Goal: Task Accomplishment & Management: Complete application form

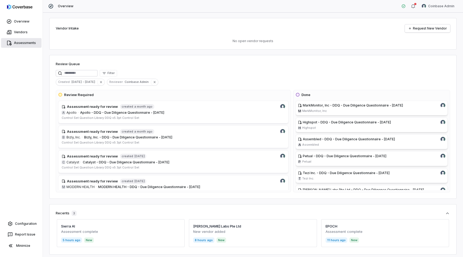
click at [23, 43] on link "Assessments" at bounding box center [21, 43] width 40 height 10
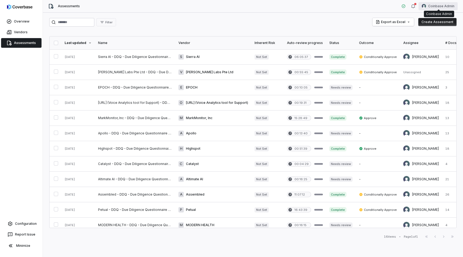
click at [451, 6] on html "Overview Vendors Assessments Configuration Report Issue Minimize Assessments Co…" at bounding box center [231, 128] width 463 height 257
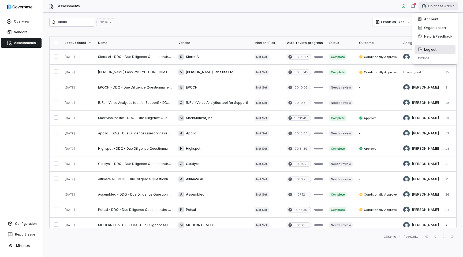
click at [429, 50] on div "Log out" at bounding box center [435, 49] width 41 height 9
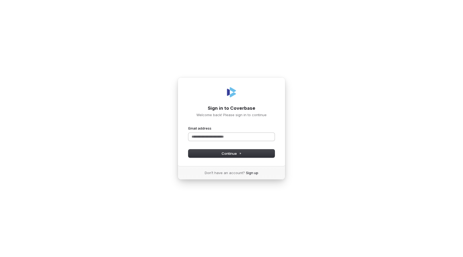
click at [226, 139] on input "Email address" at bounding box center [231, 137] width 86 height 8
type input "****"
click at [0, 257] on com-1password-button at bounding box center [0, 257] width 0 height 0
type input "**********"
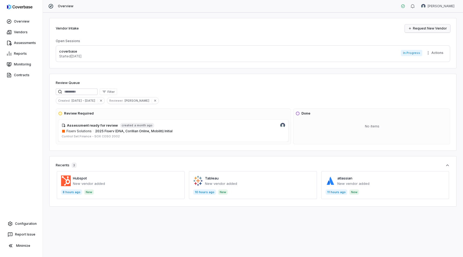
click at [435, 28] on link "Request New Vendor" at bounding box center [427, 28] width 45 height 8
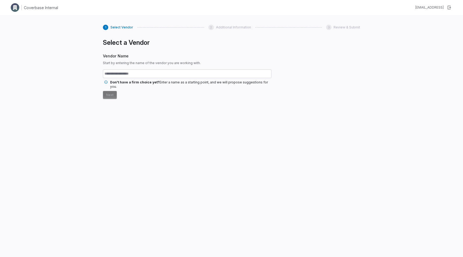
click at [131, 76] on input "text" at bounding box center [187, 73] width 169 height 9
type input "*****"
click at [114, 91] on button "Next" at bounding box center [110, 95] width 14 height 8
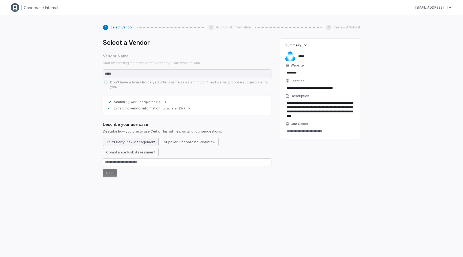
click at [150, 138] on button "Third Party Risk Management" at bounding box center [131, 142] width 56 height 8
click at [143, 149] on button "Compliance Risk Assessment" at bounding box center [131, 152] width 56 height 8
click at [172, 141] on button "Supplier Onboarding Workflow" at bounding box center [196, 142] width 58 height 8
click at [112, 169] on button "Next" at bounding box center [110, 173] width 14 height 8
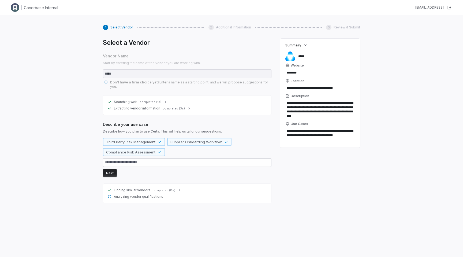
click at [179, 188] on div "Finding similar vendors completed (8s)" at bounding box center [186, 190] width 159 height 4
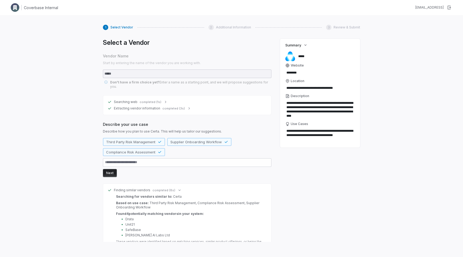
scroll to position [13, 0]
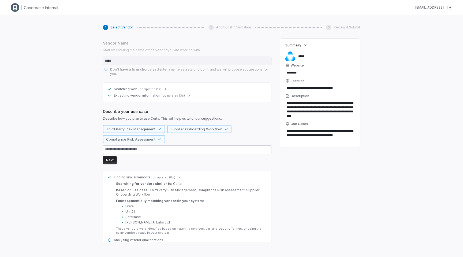
click at [147, 238] on span "Analyzing vendor qualifications" at bounding box center [138, 240] width 49 height 4
click at [112, 156] on button "Next" at bounding box center [110, 160] width 14 height 8
click at [162, 175] on span "completed (8s)" at bounding box center [164, 177] width 23 height 4
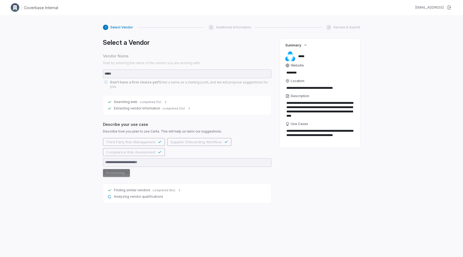
scroll to position [0, 0]
type textarea "*"
click at [150, 194] on span "Analyzing vendor qualifications" at bounding box center [138, 196] width 49 height 4
click at [105, 27] on div "1" at bounding box center [105, 27] width 5 height 5
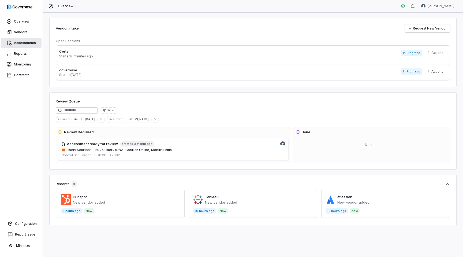
click at [20, 44] on link "Assessments" at bounding box center [21, 43] width 40 height 10
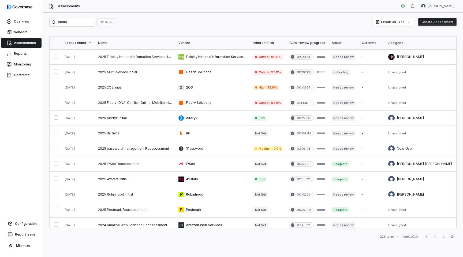
click at [440, 18] on button "Create Assessment" at bounding box center [437, 22] width 38 height 8
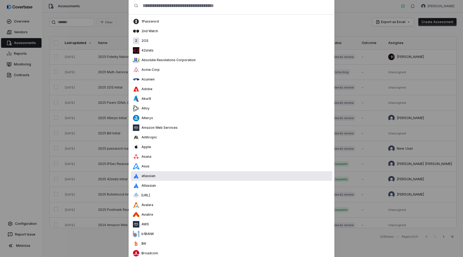
scroll to position [39, 0]
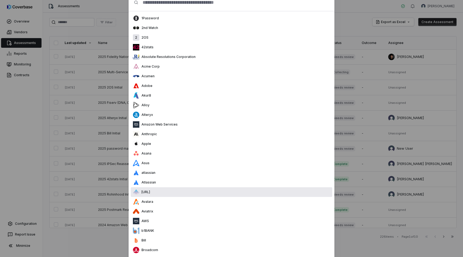
click at [161, 195] on div "Auditoria.AI" at bounding box center [232, 192] width 202 height 10
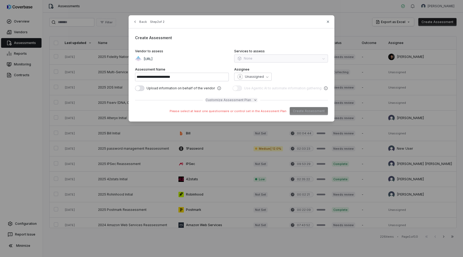
click at [254, 101] on icon "button" at bounding box center [255, 100] width 4 height 4
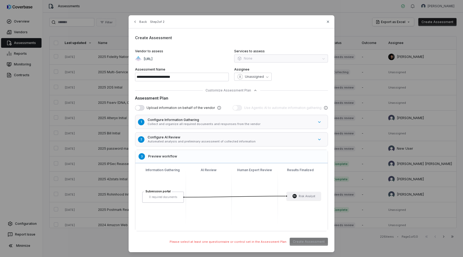
click at [218, 140] on p "Automated analysis and preliminary assessment of collected information" at bounding box center [231, 141] width 166 height 4
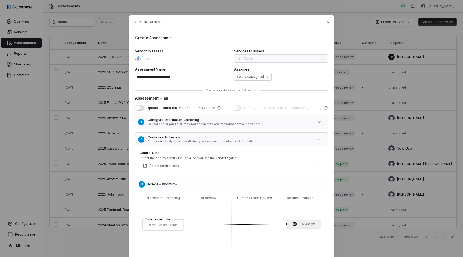
click at [197, 162] on button "Select control sets" at bounding box center [232, 166] width 184 height 8
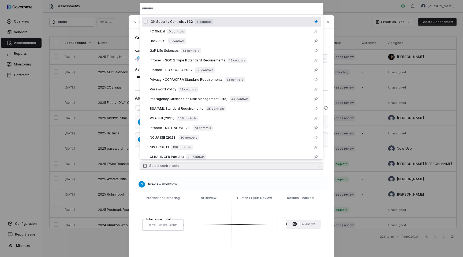
click at [173, 18] on div "IOK Security Controls v1.32 3 controls" at bounding box center [234, 21] width 169 height 6
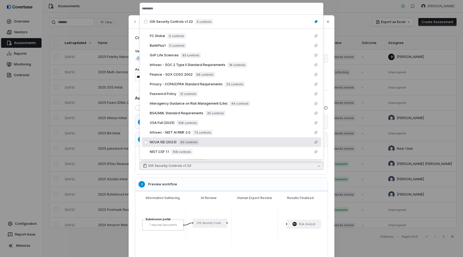
click at [235, 171] on div "Control Sets Select the controls you wish the AI to evaluate the vendor against…" at bounding box center [231, 160] width 192 height 28
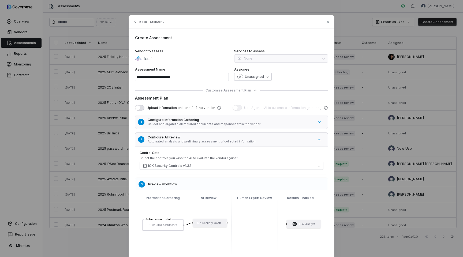
click at [289, 87] on div "**********" at bounding box center [232, 147] width 206 height 265
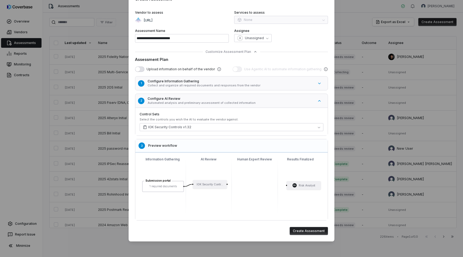
click at [308, 232] on button "Create Assessment" at bounding box center [309, 231] width 38 height 8
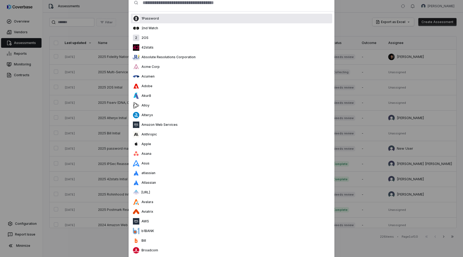
scroll to position [0, 0]
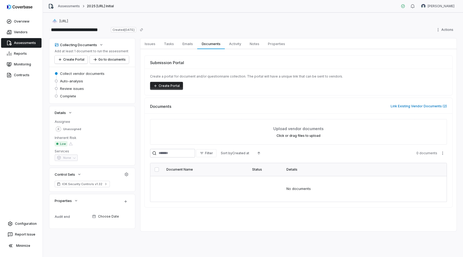
click at [166, 86] on button "Create Portal" at bounding box center [166, 86] width 33 height 8
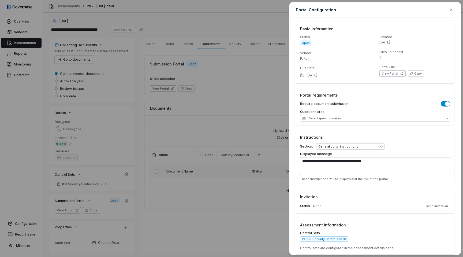
scroll to position [21, 0]
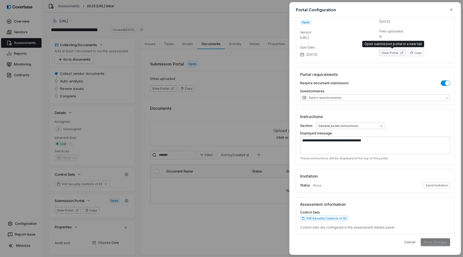
click at [387, 54] on button "View Portal" at bounding box center [393, 53] width 26 height 6
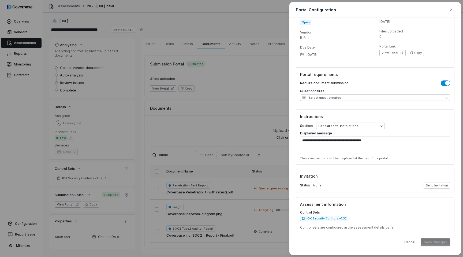
scroll to position [4, 0]
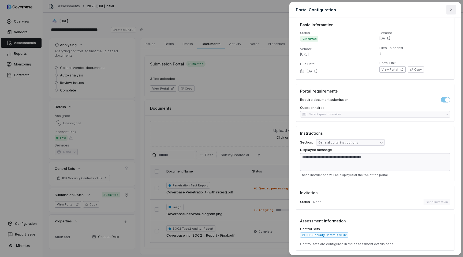
click at [453, 10] on icon "button" at bounding box center [451, 10] width 4 height 4
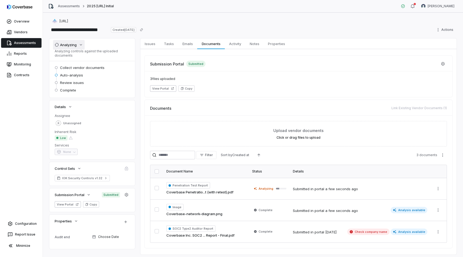
click at [73, 42] on div "Analyzing" at bounding box center [66, 44] width 22 height 5
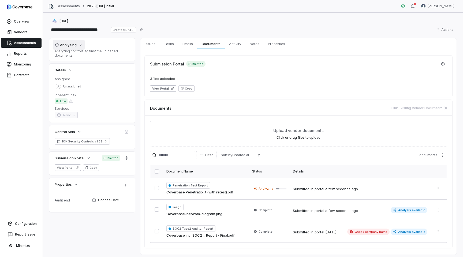
click at [73, 42] on div "Analyzing" at bounding box center [66, 44] width 22 height 5
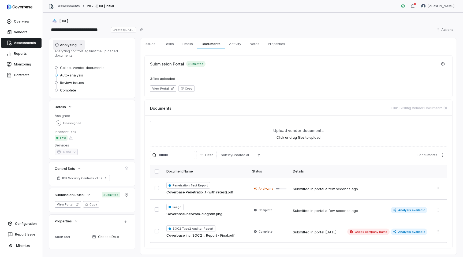
click at [75, 45] on div "Analyzing" at bounding box center [66, 44] width 22 height 5
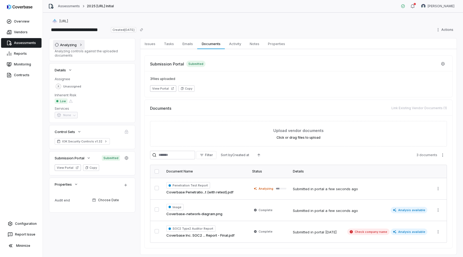
click at [75, 45] on div "Analyzing" at bounding box center [66, 44] width 22 height 5
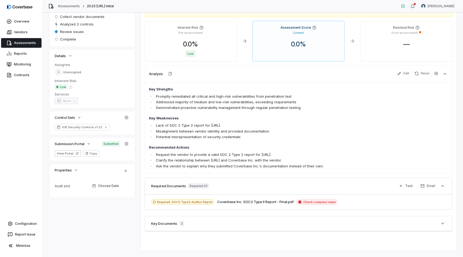
scroll to position [0, 0]
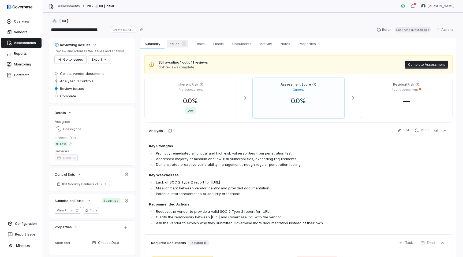
click at [177, 39] on link "Issues 1 Issues 1" at bounding box center [178, 43] width 26 height 11
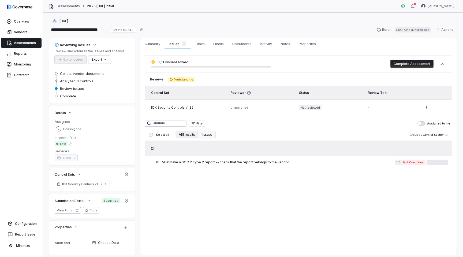
click at [190, 135] on button "All 3 results" at bounding box center [187, 135] width 23 height 8
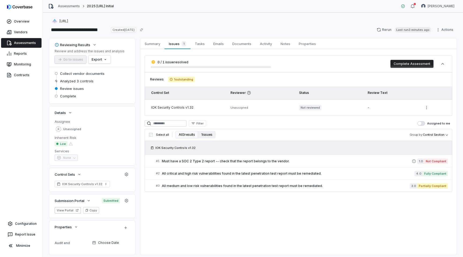
click at [211, 135] on button "1 issues" at bounding box center [206, 135] width 17 height 8
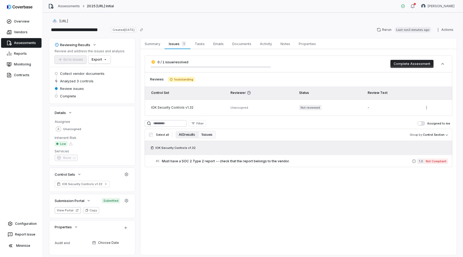
click at [189, 135] on button "All 3 results" at bounding box center [187, 135] width 23 height 8
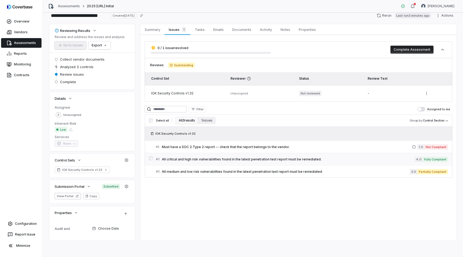
scroll to position [15, 0]
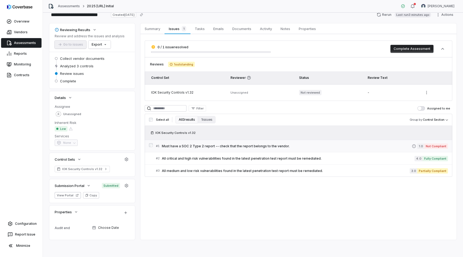
click at [212, 147] on span "Must have a SOC 2 Type 2 report -- check that the report belongs to the vendor." at bounding box center [287, 146] width 250 height 4
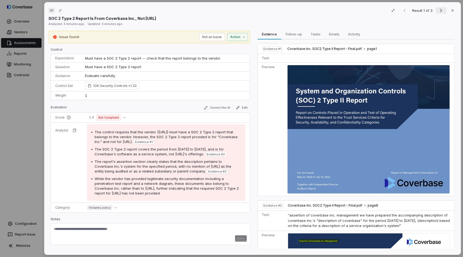
click at [442, 10] on icon "Next result" at bounding box center [441, 10] width 2 height 3
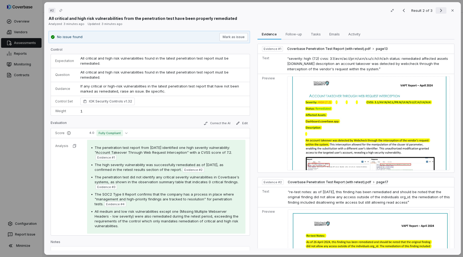
click at [442, 10] on icon "Next result" at bounding box center [441, 10] width 2 height 3
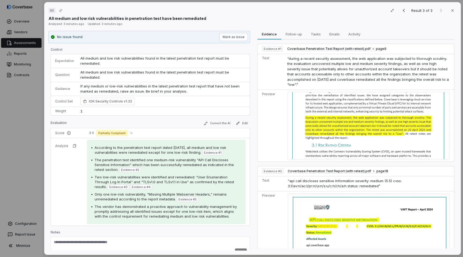
click at [26, 127] on div "# 3 Result 3 of 3 Close All medium and low risk vulnerabilities in penetration …" at bounding box center [231, 128] width 463 height 257
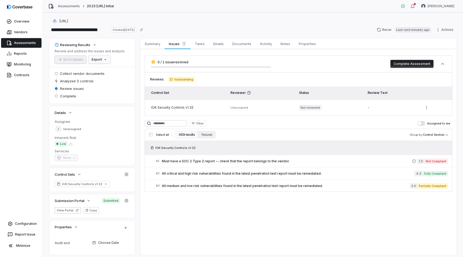
click at [99, 58] on html "**********" at bounding box center [231, 128] width 463 height 257
click at [121, 52] on html "**********" at bounding box center [231, 128] width 463 height 257
click at [402, 65] on button "Complete Assessment" at bounding box center [412, 64] width 43 height 8
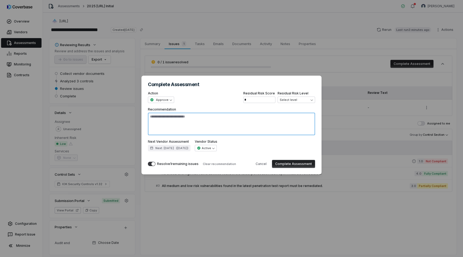
click at [256, 123] on textarea "Recommendation" at bounding box center [231, 124] width 167 height 23
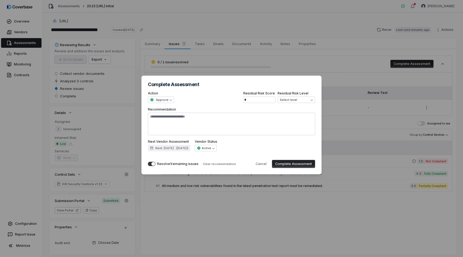
click at [288, 165] on button "Complete Assessment" at bounding box center [293, 164] width 43 height 8
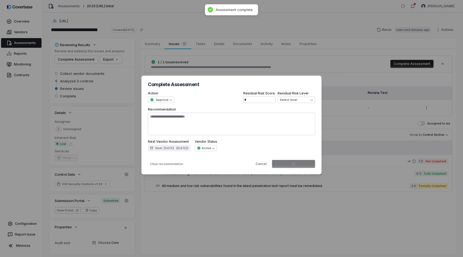
type textarea "*"
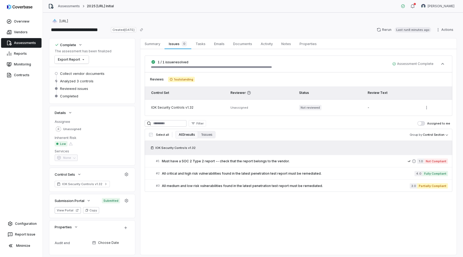
click at [21, 42] on link "Assessments" at bounding box center [21, 43] width 40 height 10
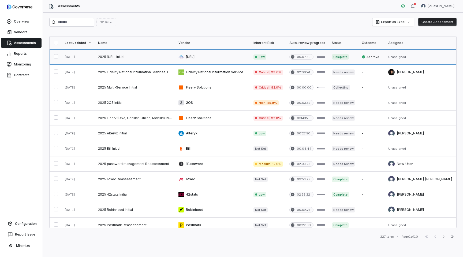
click at [195, 56] on link at bounding box center [212, 56] width 75 height 15
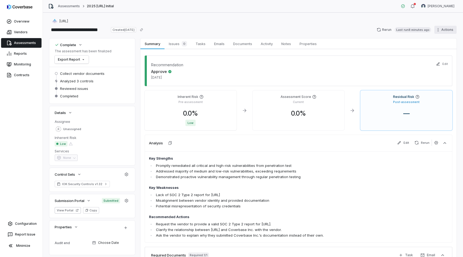
click at [447, 31] on html "**********" at bounding box center [231, 128] width 463 height 257
click at [437, 74] on div "Delete" at bounding box center [439, 76] width 39 height 9
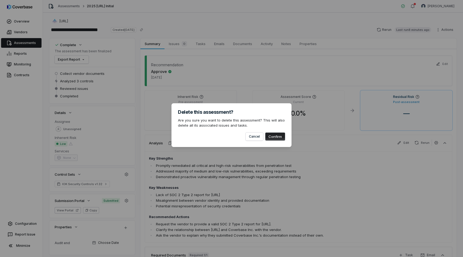
click at [273, 137] on button "Confirm" at bounding box center [275, 136] width 20 height 8
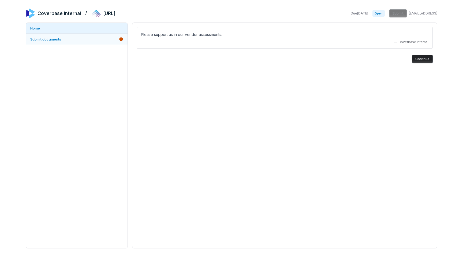
click at [98, 39] on link "Submit documents" at bounding box center [77, 39] width 102 height 11
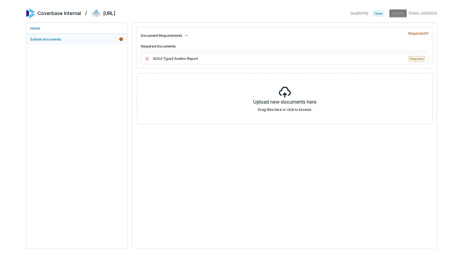
click at [93, 34] on link "Submit documents" at bounding box center [77, 39] width 102 height 11
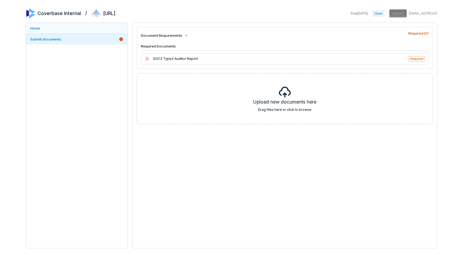
click at [84, 28] on link "Home" at bounding box center [77, 28] width 102 height 11
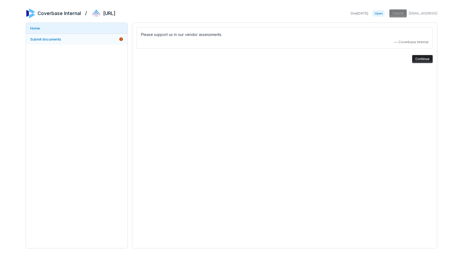
click at [80, 40] on link "Submit documents" at bounding box center [77, 39] width 102 height 11
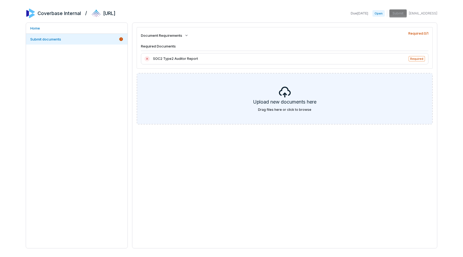
click at [333, 117] on div "Upload new documents here Drag files here or click to browse" at bounding box center [284, 98] width 295 height 50
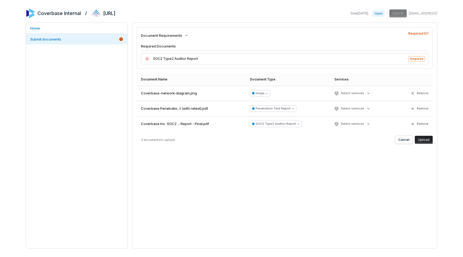
click at [420, 141] on button "Upload" at bounding box center [424, 140] width 18 height 8
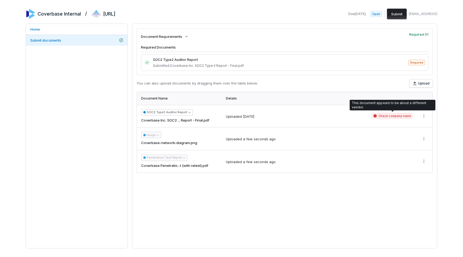
click at [392, 117] on span "Check company name" at bounding box center [392, 116] width 42 height 6
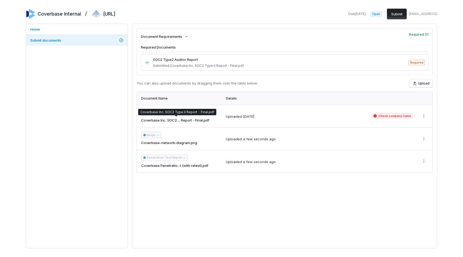
click at [181, 112] on p "Coverbase Inc. SOC2 Type II Report - Final.pdf" at bounding box center [177, 112] width 74 height 4
click at [183, 111] on button "SOC2 Type2 Auditor Report" at bounding box center [167, 112] width 52 height 6
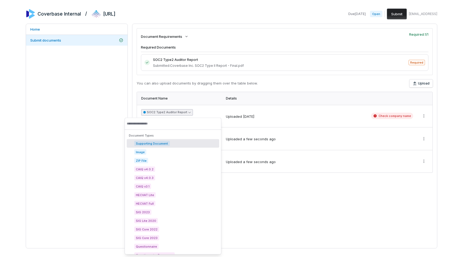
click at [183, 111] on button "SOC2 Type2 Auditor Report" at bounding box center [167, 112] width 52 height 6
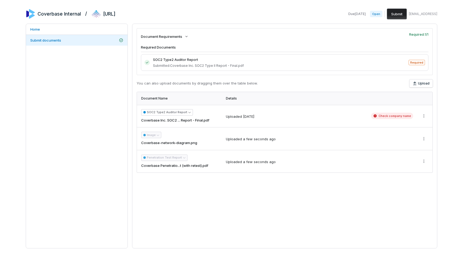
click at [158, 136] on div "Image Coverbase-network-diagram.png" at bounding box center [180, 139] width 78 height 14
click at [182, 163] on span "Coverbase Penetratio...t (with retest).pdf" at bounding box center [174, 165] width 67 height 5
click at [402, 16] on button "Submit" at bounding box center [397, 14] width 20 height 11
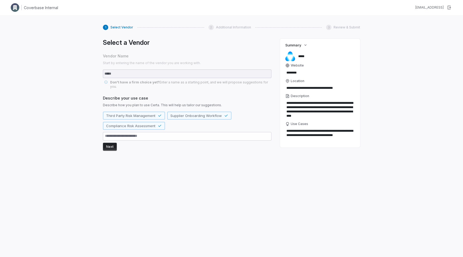
click at [112, 144] on button "Next" at bounding box center [110, 147] width 14 height 8
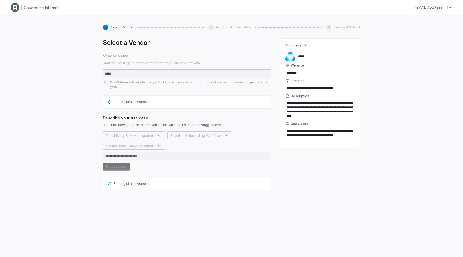
click at [21, 21] on div "**********" at bounding box center [231, 143] width 463 height 257
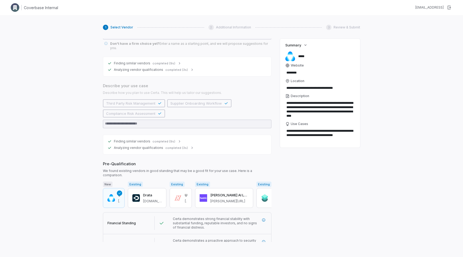
scroll to position [69, 0]
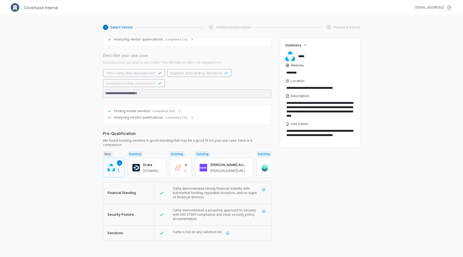
click at [109, 243] on button "Next" at bounding box center [110, 247] width 14 height 8
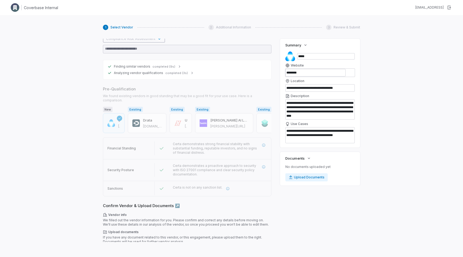
scroll to position [118, 0]
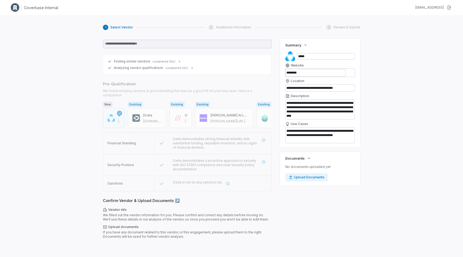
click at [111, 243] on button "Next" at bounding box center [110, 247] width 14 height 8
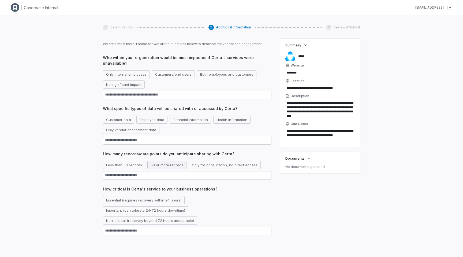
scroll to position [0, 0]
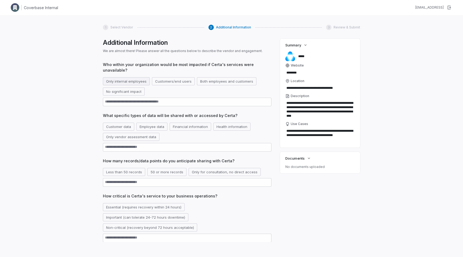
click at [138, 81] on button "Only internal employees" at bounding box center [126, 81] width 47 height 8
click at [158, 126] on button "Employee data" at bounding box center [151, 126] width 31 height 8
click at [141, 137] on button "Only vendor assessment data" at bounding box center [131, 137] width 57 height 8
click at [153, 125] on button "Employee data" at bounding box center [151, 126] width 31 height 8
click at [143, 139] on button "Only vendor assessment data" at bounding box center [131, 137] width 57 height 8
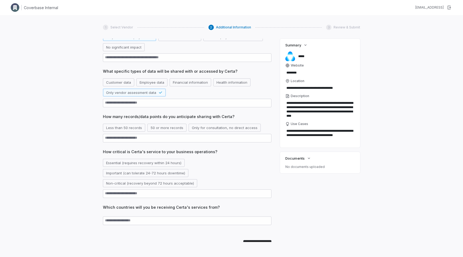
scroll to position [49, 0]
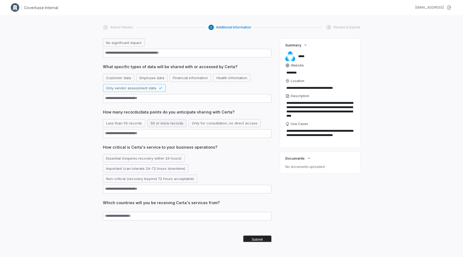
click at [164, 123] on button "50 or more records" at bounding box center [166, 123] width 39 height 8
click at [170, 157] on button "Essential (requires recovery within 24 hours)" at bounding box center [144, 158] width 82 height 8
click at [175, 171] on button "Important (can tolerate 24-72 hours downtime)" at bounding box center [146, 168] width 86 height 8
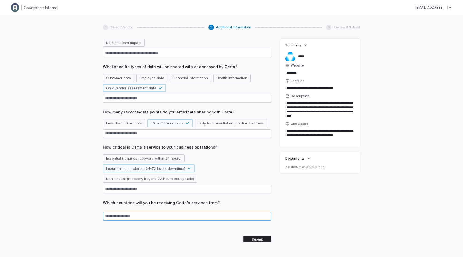
click at [155, 217] on textarea at bounding box center [187, 216] width 169 height 9
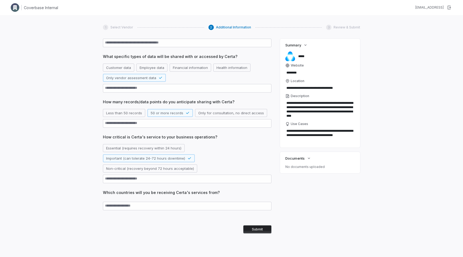
click at [253, 233] on button "Submit" at bounding box center [257, 229] width 28 height 8
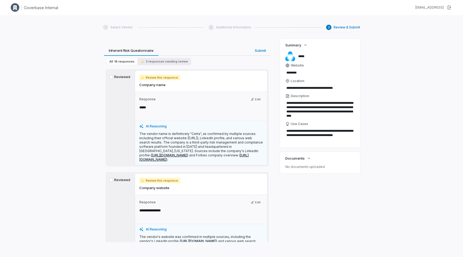
scroll to position [17, 0]
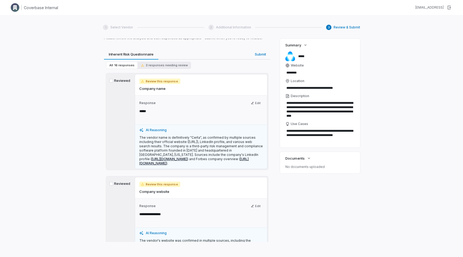
click at [121, 80] on label "Reviewed" at bounding box center [119, 81] width 21 height 4
click at [113, 80] on button "Reviewed" at bounding box center [111, 81] width 4 height 4
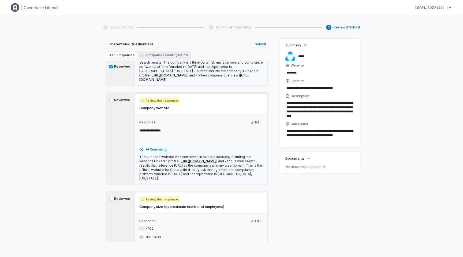
scroll to position [102, 0]
click at [120, 99] on label "Reviewed" at bounding box center [119, 99] width 21 height 4
click at [113, 99] on button "Reviewed" at bounding box center [111, 99] width 4 height 4
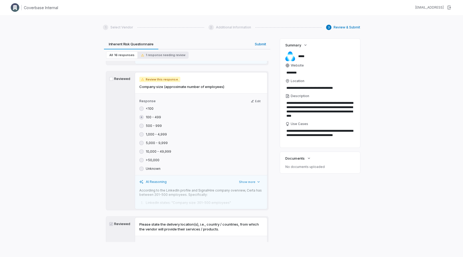
scroll to position [221, 0]
click at [177, 190] on p "According to the LinkedIn profile and SignalHire company overview, Certa has be…" at bounding box center [201, 192] width 124 height 9
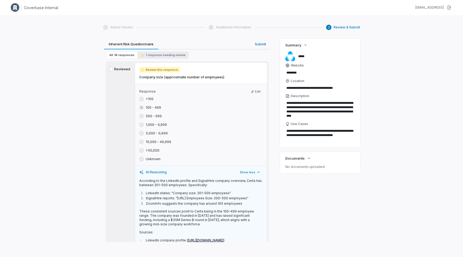
scroll to position [228, 0]
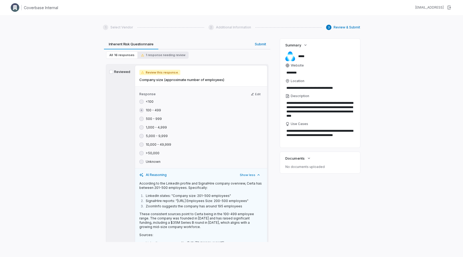
click at [120, 70] on label "Reviewed" at bounding box center [119, 72] width 21 height 4
click at [113, 70] on button "Reviewed" at bounding box center [111, 72] width 4 height 4
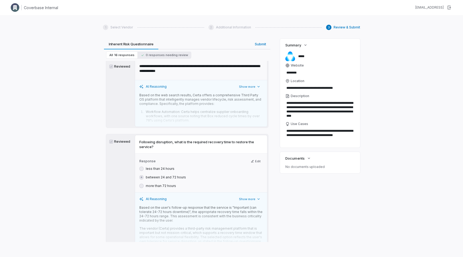
scroll to position [1841, 0]
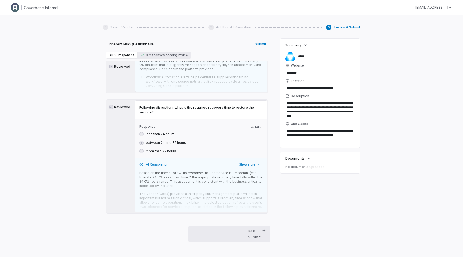
click at [256, 235] on div "Submit" at bounding box center [254, 237] width 13 height 6
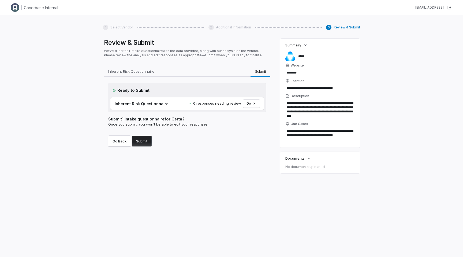
click at [143, 138] on button "Submit" at bounding box center [142, 141] width 20 height 11
type textarea "*"
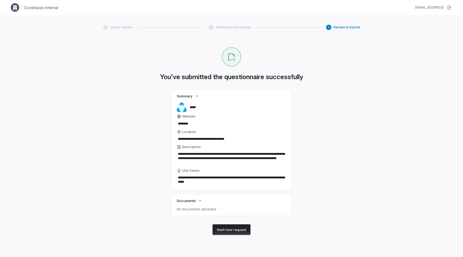
click at [203, 208] on p "No documents uploaded" at bounding box center [231, 209] width 109 height 4
